Goal: Task Accomplishment & Management: Manage account settings

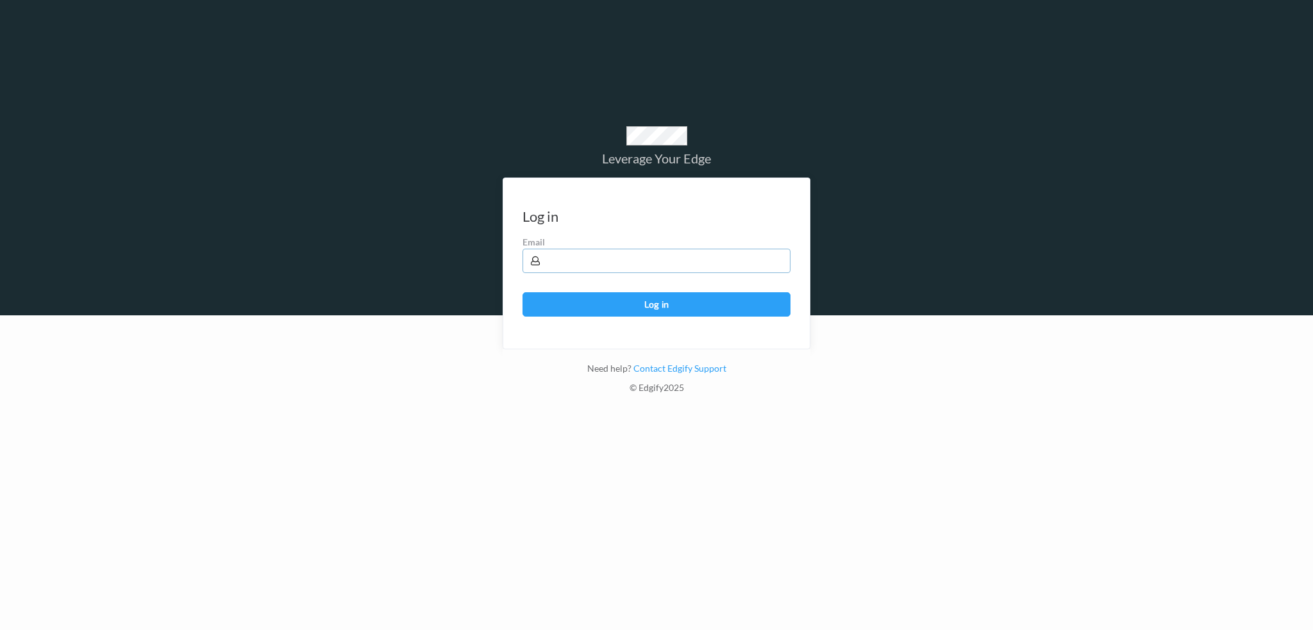
click at [580, 265] on input "text" at bounding box center [656, 261] width 268 height 24
type input "harlan.nelson@heb.com"
click at [522, 292] on button "Log in" at bounding box center [656, 304] width 268 height 24
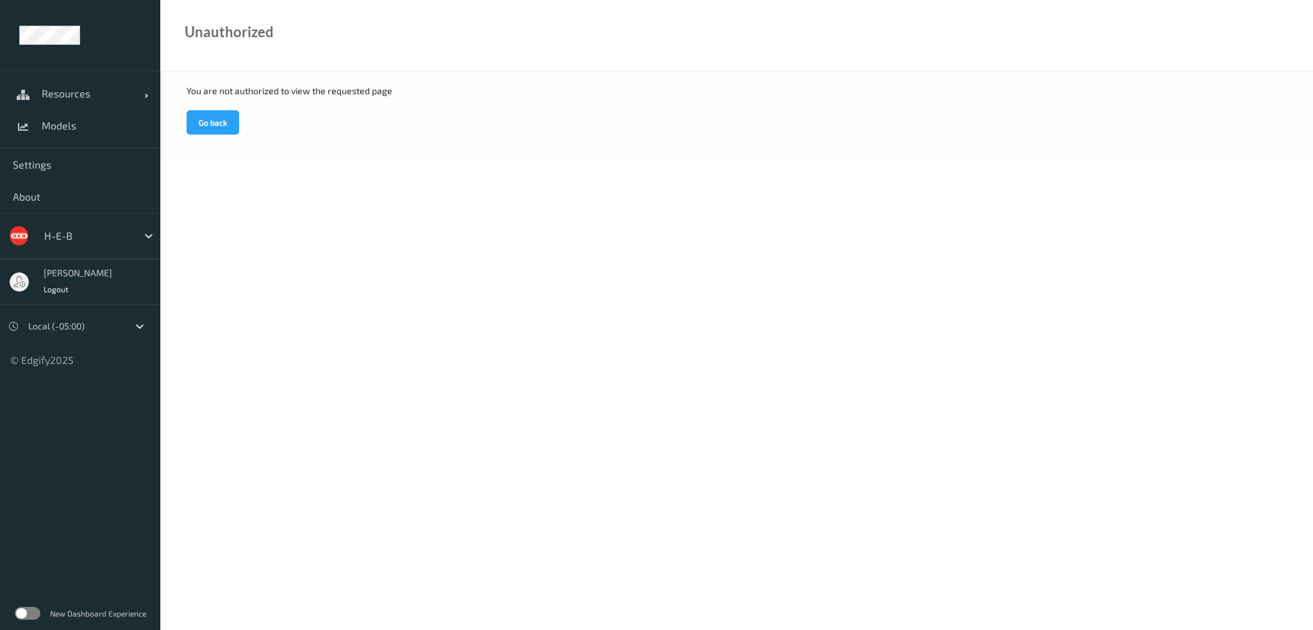
drag, startPoint x: 65, startPoint y: 235, endPoint x: 75, endPoint y: 202, distance: 34.7
click at [65, 235] on div at bounding box center [87, 235] width 87 height 15
click at [70, 130] on span "Models" at bounding box center [95, 125] width 106 height 13
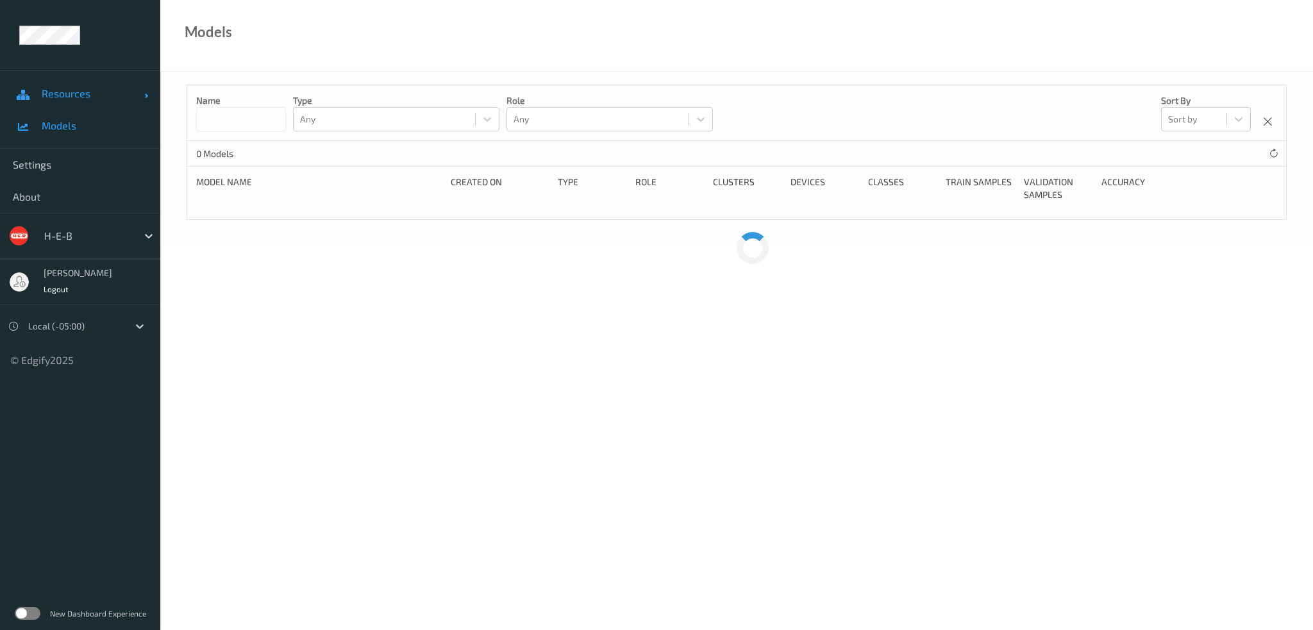
click at [69, 88] on span "Resources" at bounding box center [93, 93] width 103 height 13
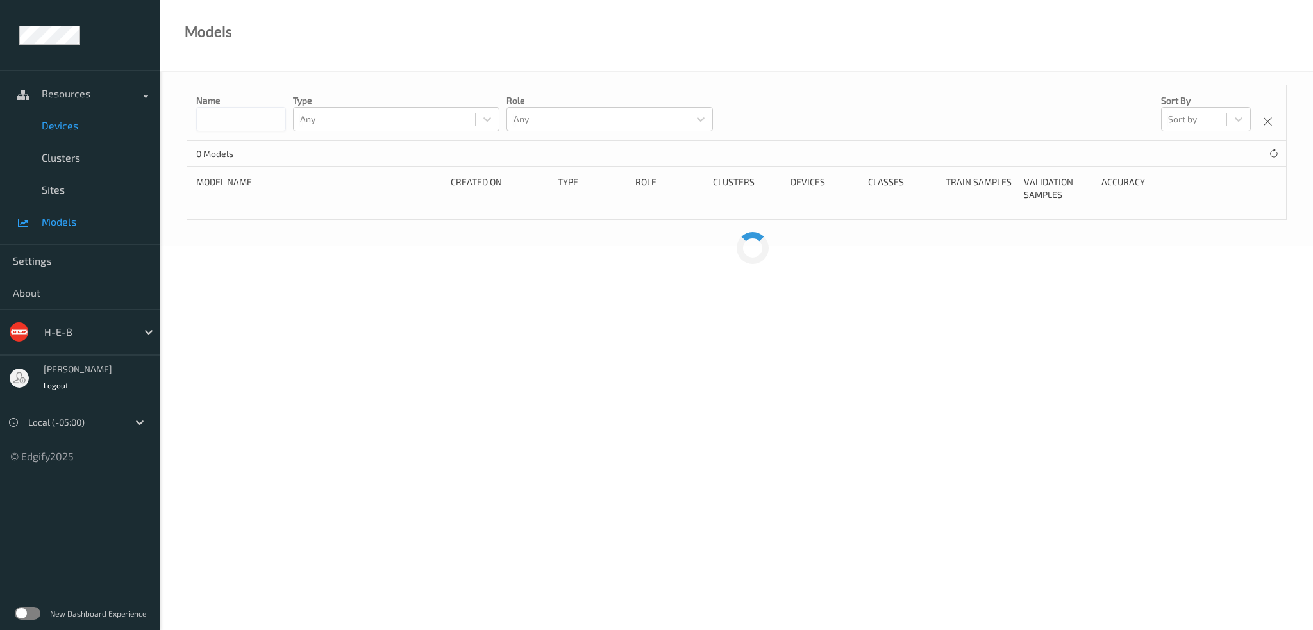
click at [70, 125] on span "Devices" at bounding box center [95, 125] width 106 height 13
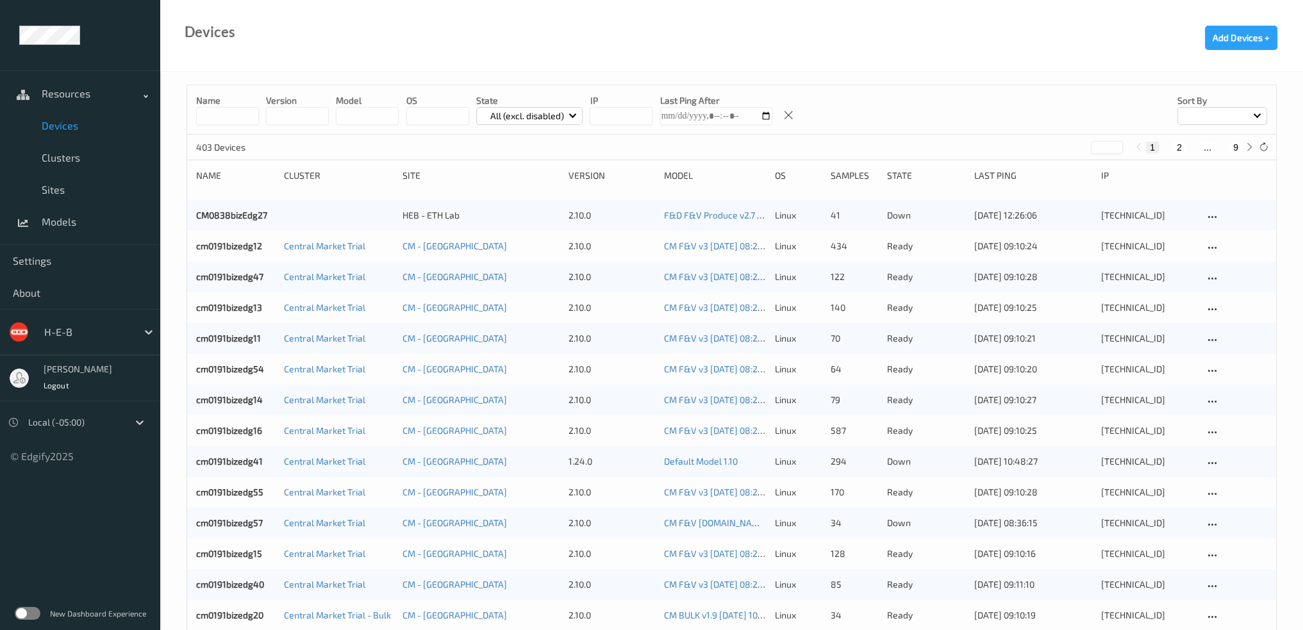
click at [227, 115] on input at bounding box center [227, 116] width 63 height 18
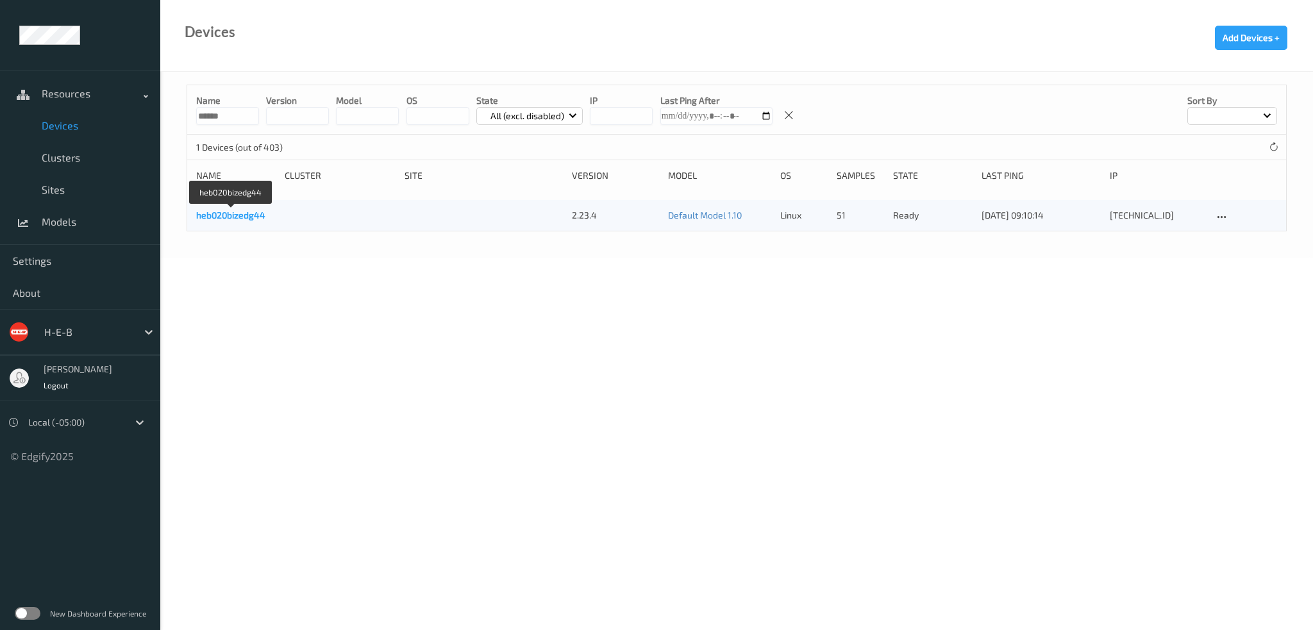
type input "******"
click at [258, 212] on link "heb020bizedg44" at bounding box center [230, 215] width 69 height 11
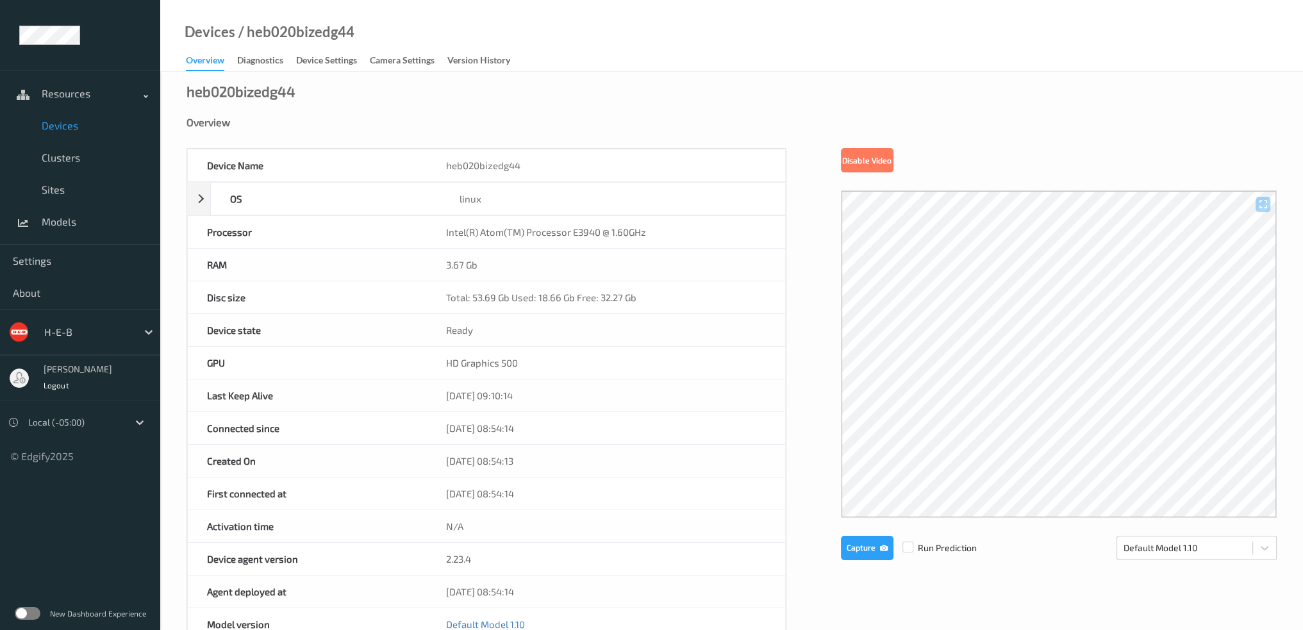
click at [485, 172] on div "heb020bizedg44" at bounding box center [606, 165] width 358 height 32
copy div "heb020bizedg44"
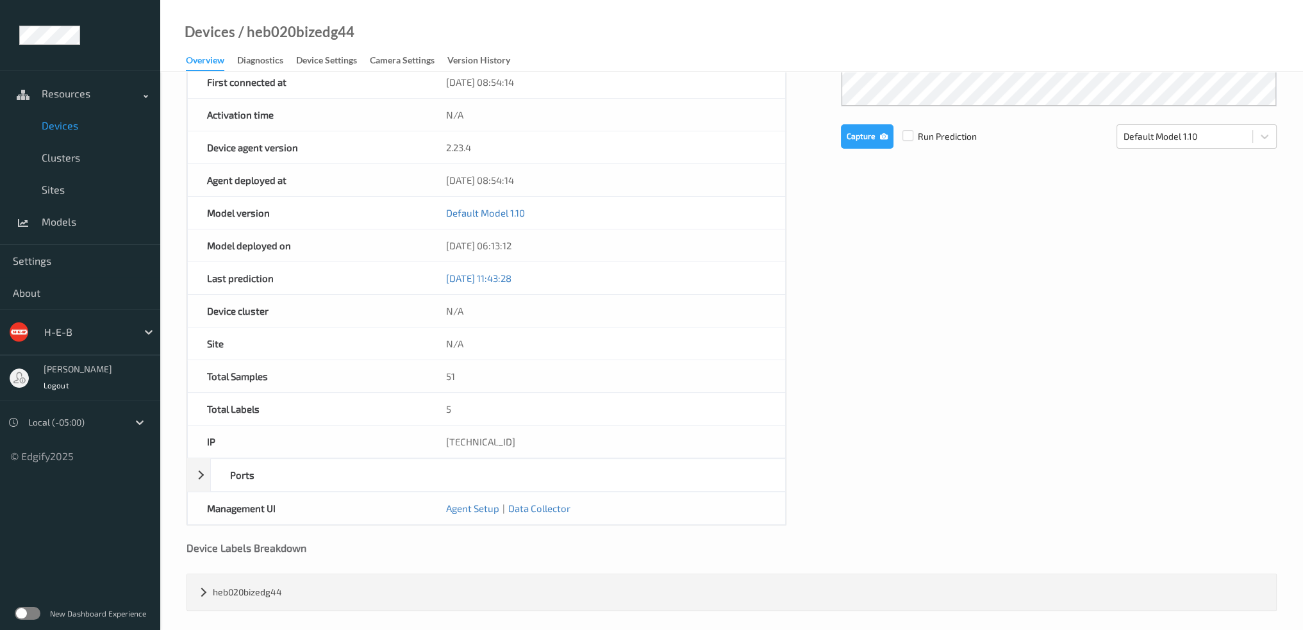
scroll to position [413, 0]
click at [476, 427] on div "[TECHNICAL_ID]" at bounding box center [606, 440] width 358 height 32
click at [470, 437] on div "[TECHNICAL_ID]" at bounding box center [606, 440] width 358 height 32
copy div "[TECHNICAL_ID]"
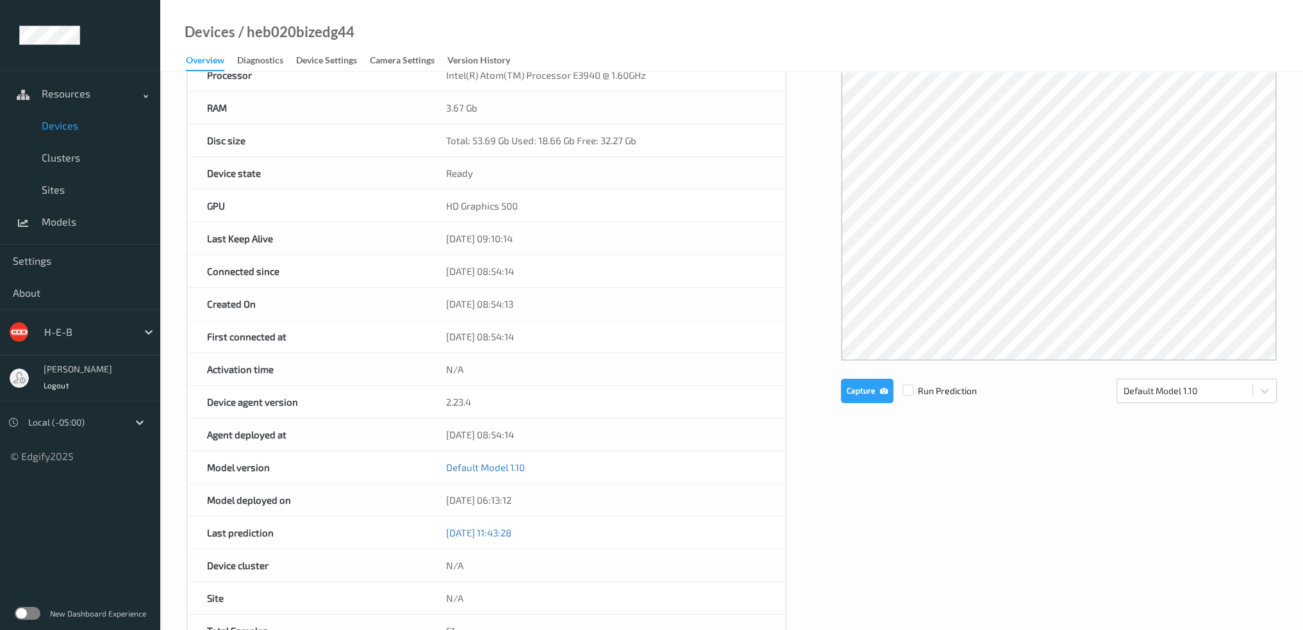
scroll to position [0, 0]
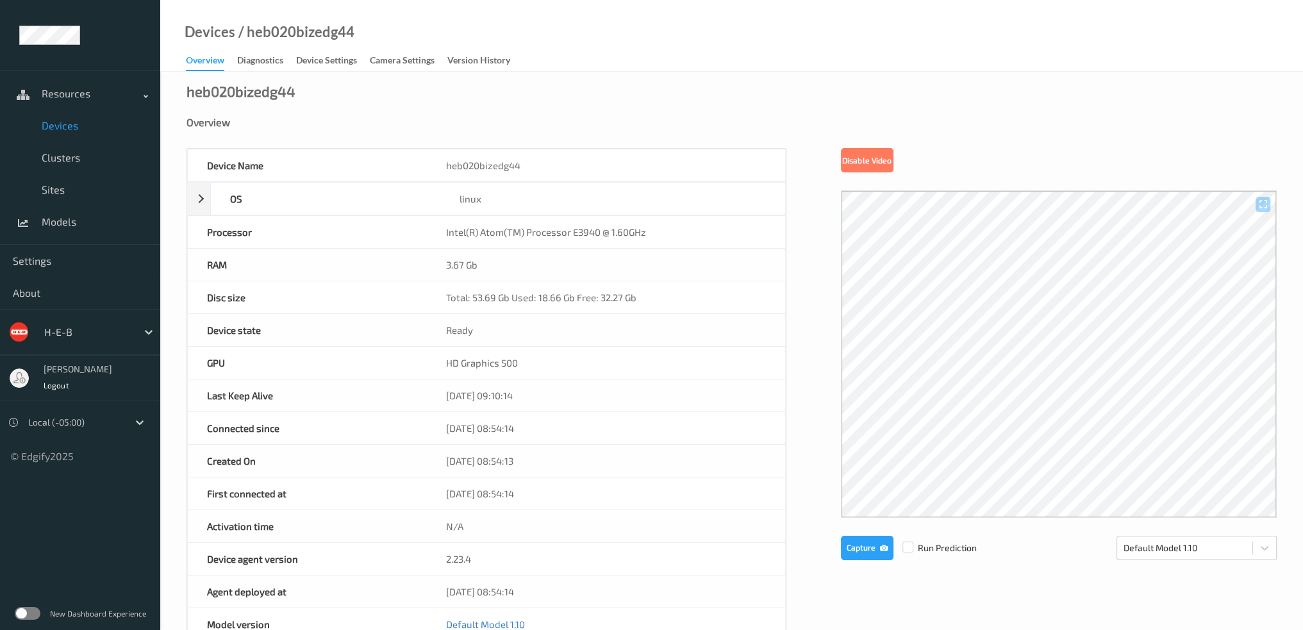
click at [706, 554] on div "2.23.4" at bounding box center [606, 559] width 358 height 32
click at [258, 59] on div "Diagnostics" at bounding box center [260, 62] width 46 height 16
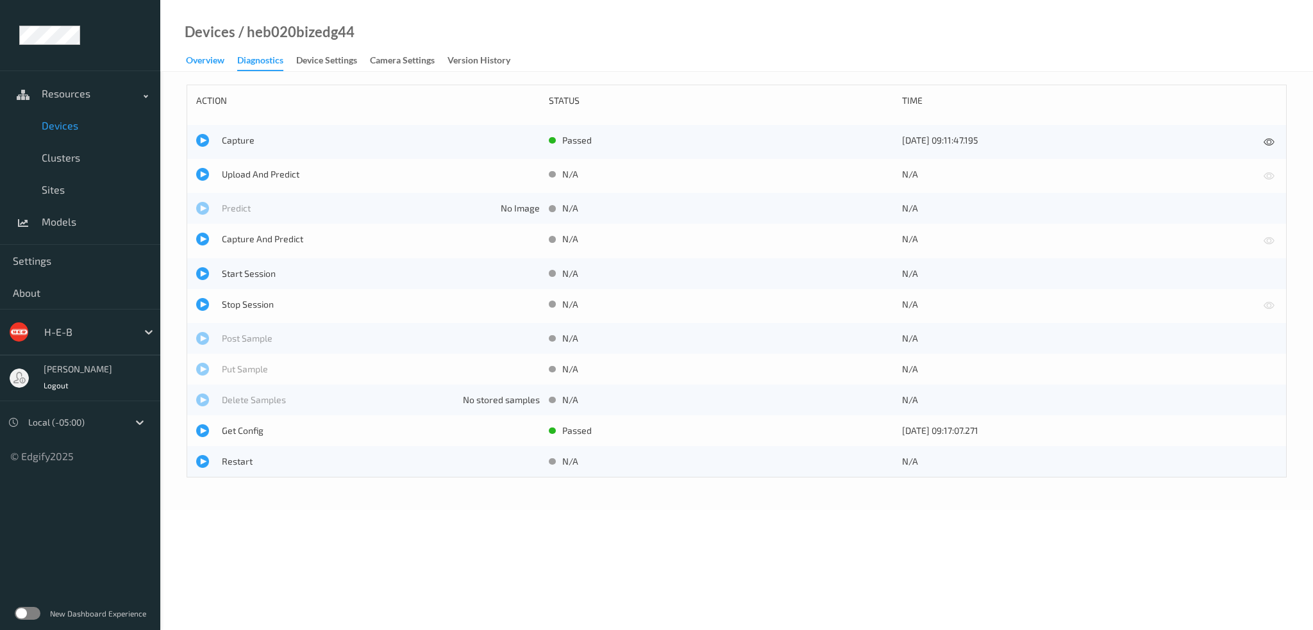
click at [187, 56] on div "Overview" at bounding box center [205, 62] width 38 height 16
